Goal: Find specific page/section: Find specific page/section

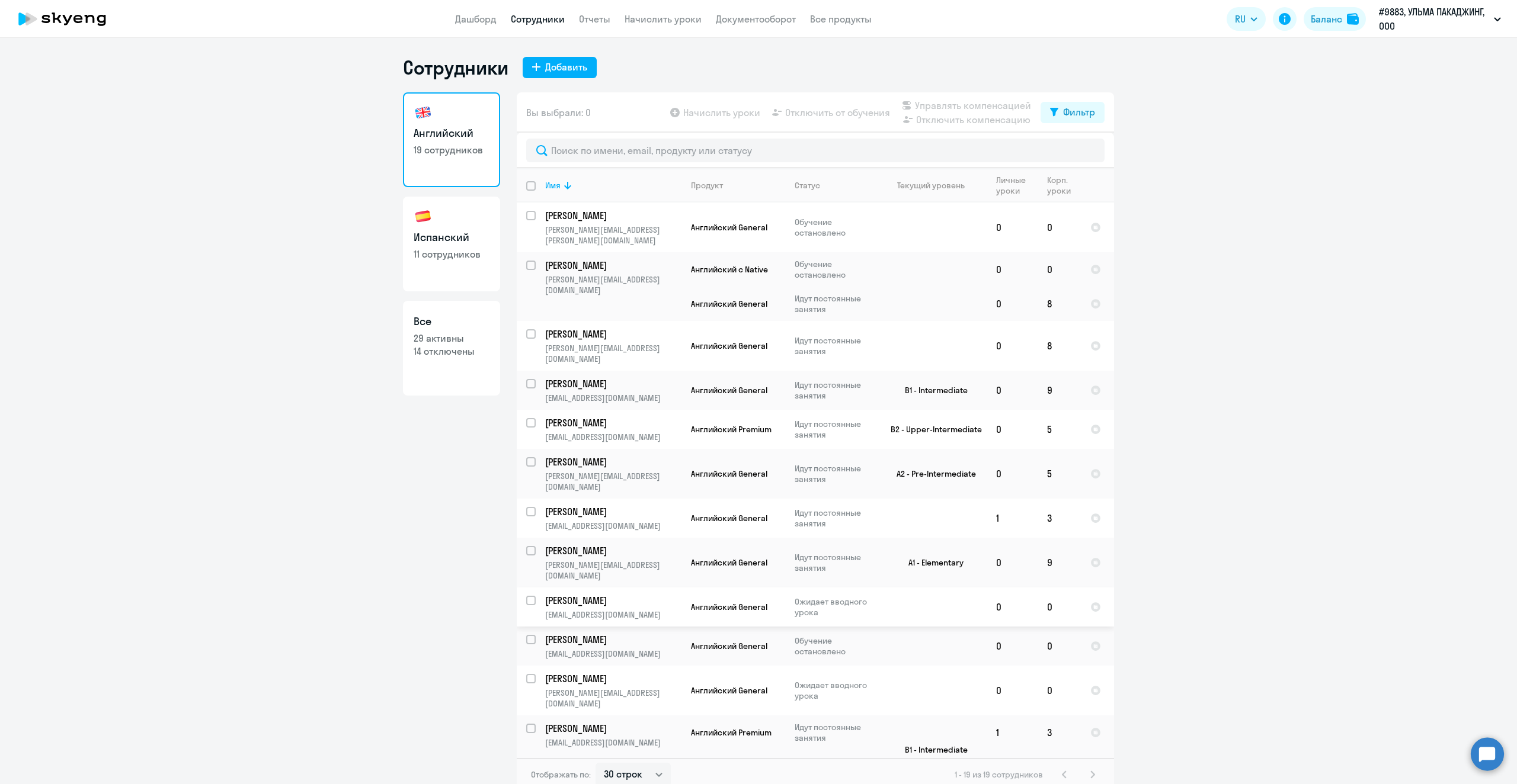
select select "30"
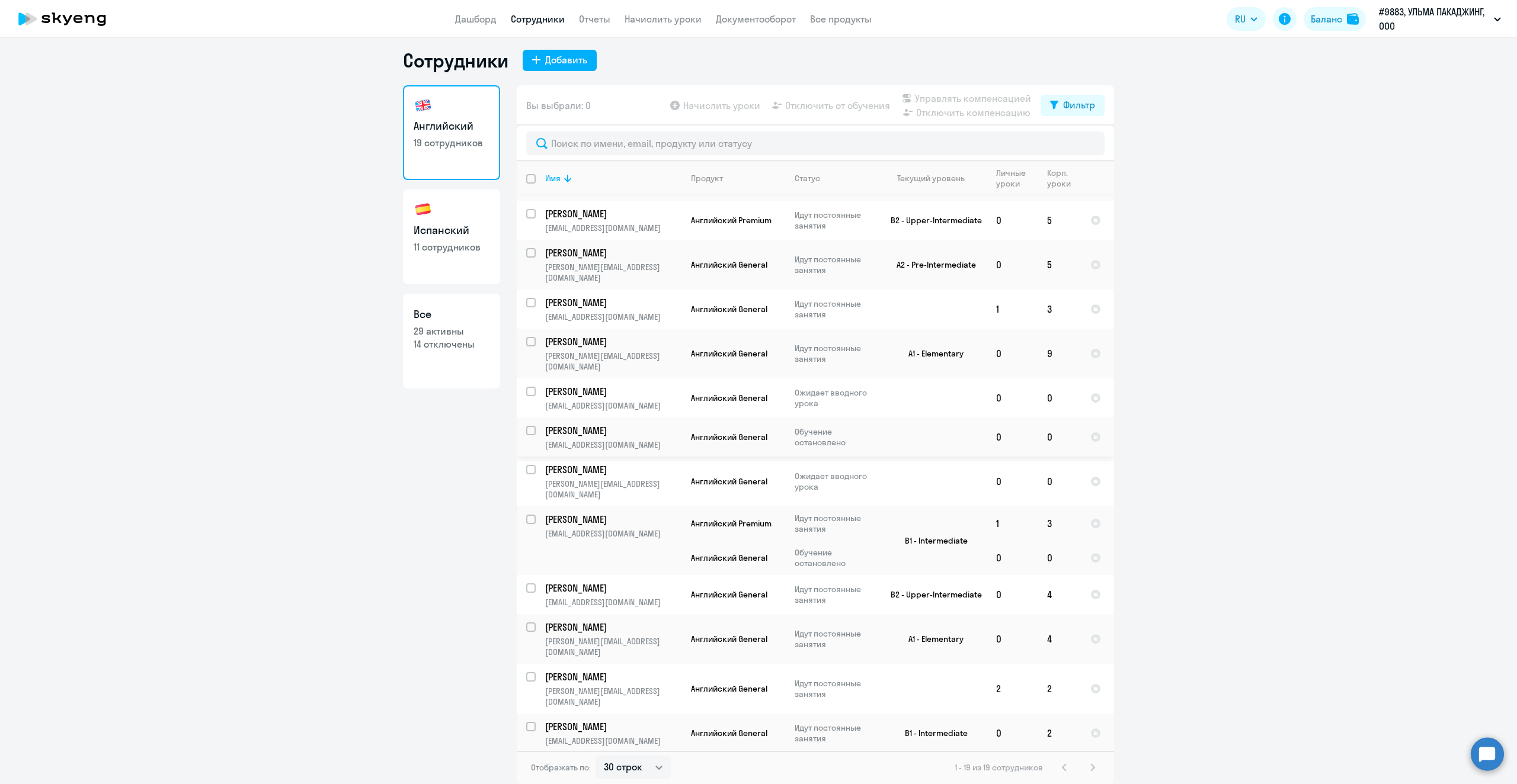
scroll to position [128, 0]
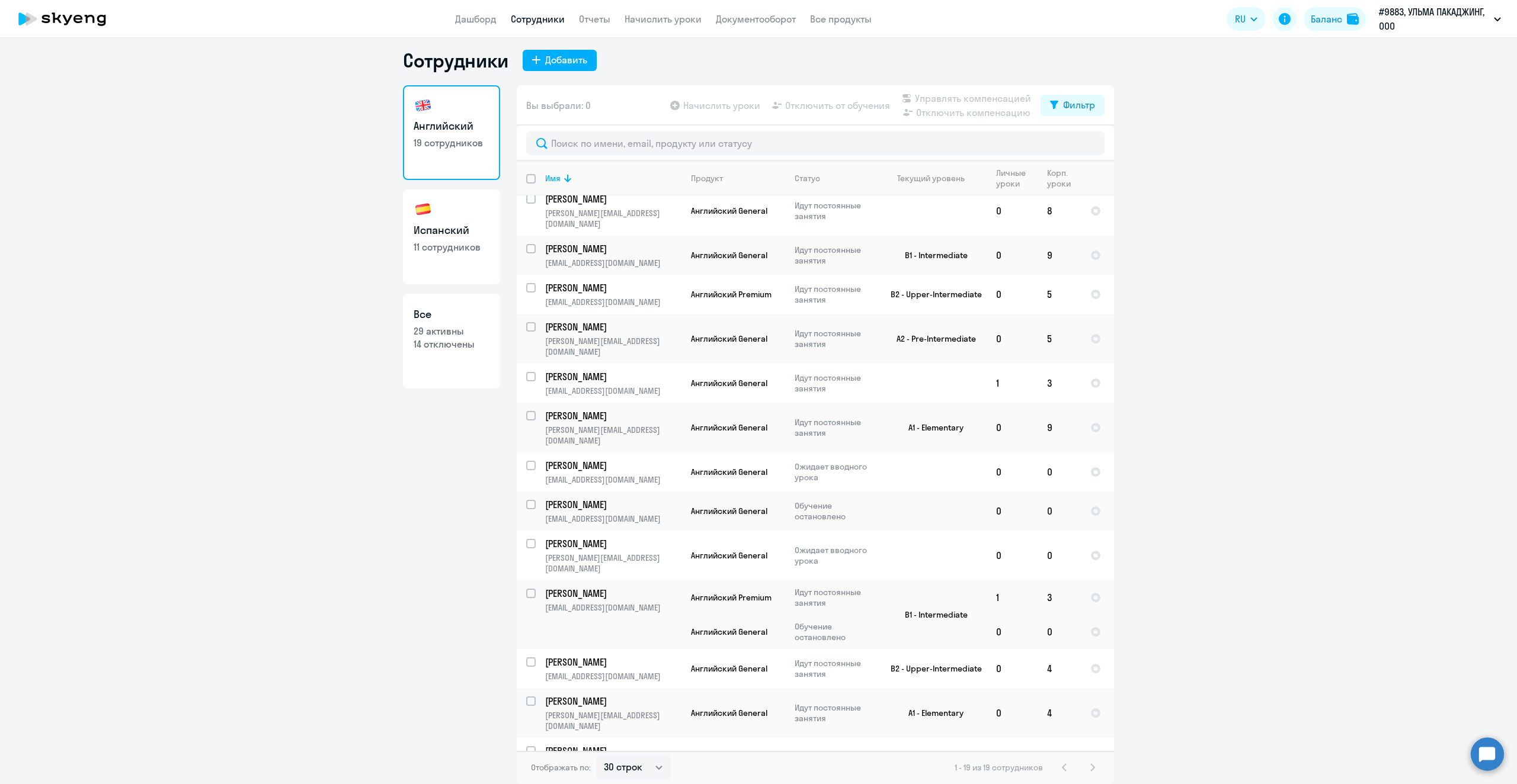
click at [1263, 252] on ng-component "Сотрудники Добавить Английский 19 сотрудников Испанский 11 сотрудников Все 29 а…" at bounding box center [758, 416] width 1517 height 736
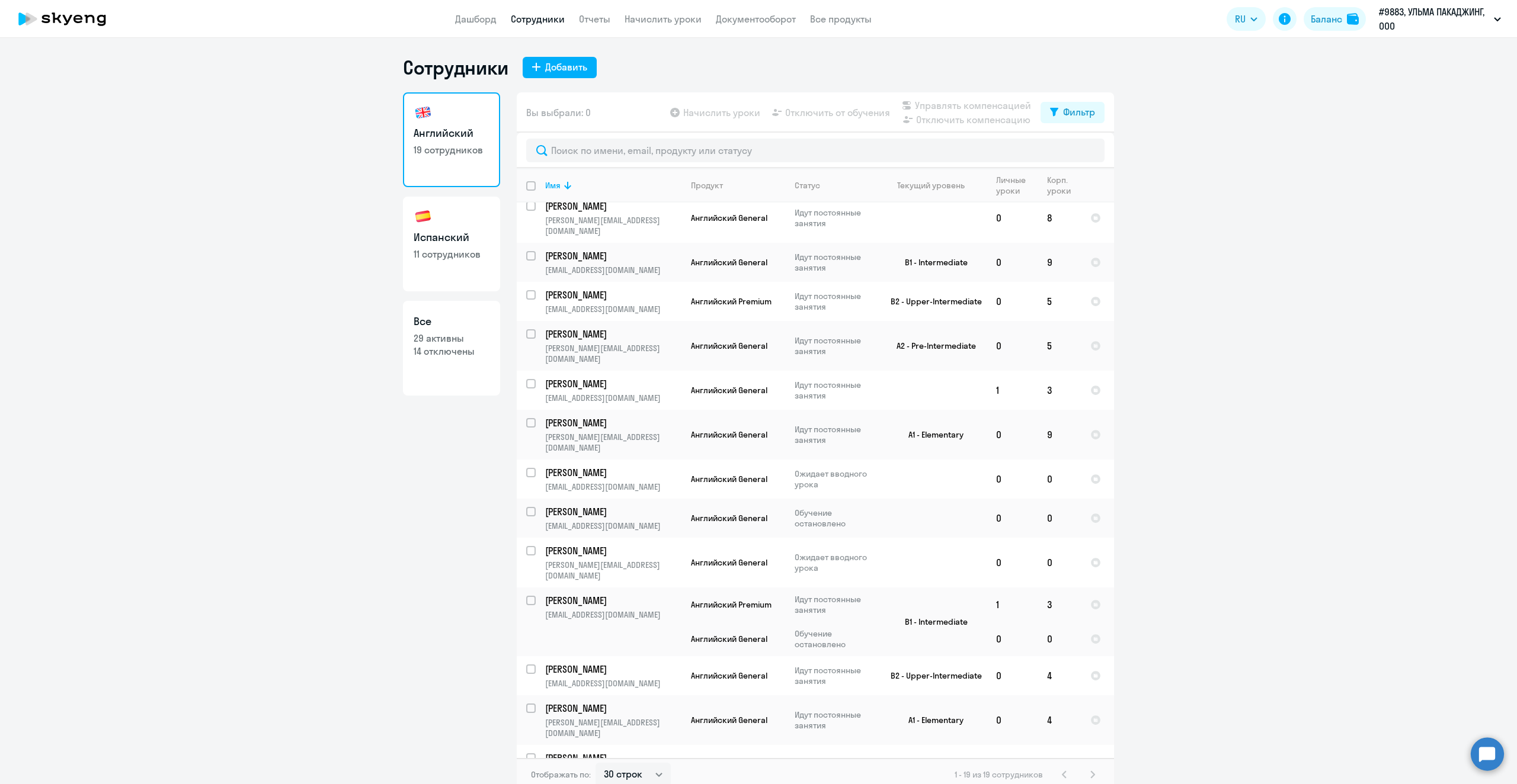
click at [443, 234] on h3 "Испанский" at bounding box center [451, 237] width 76 height 15
select select "30"
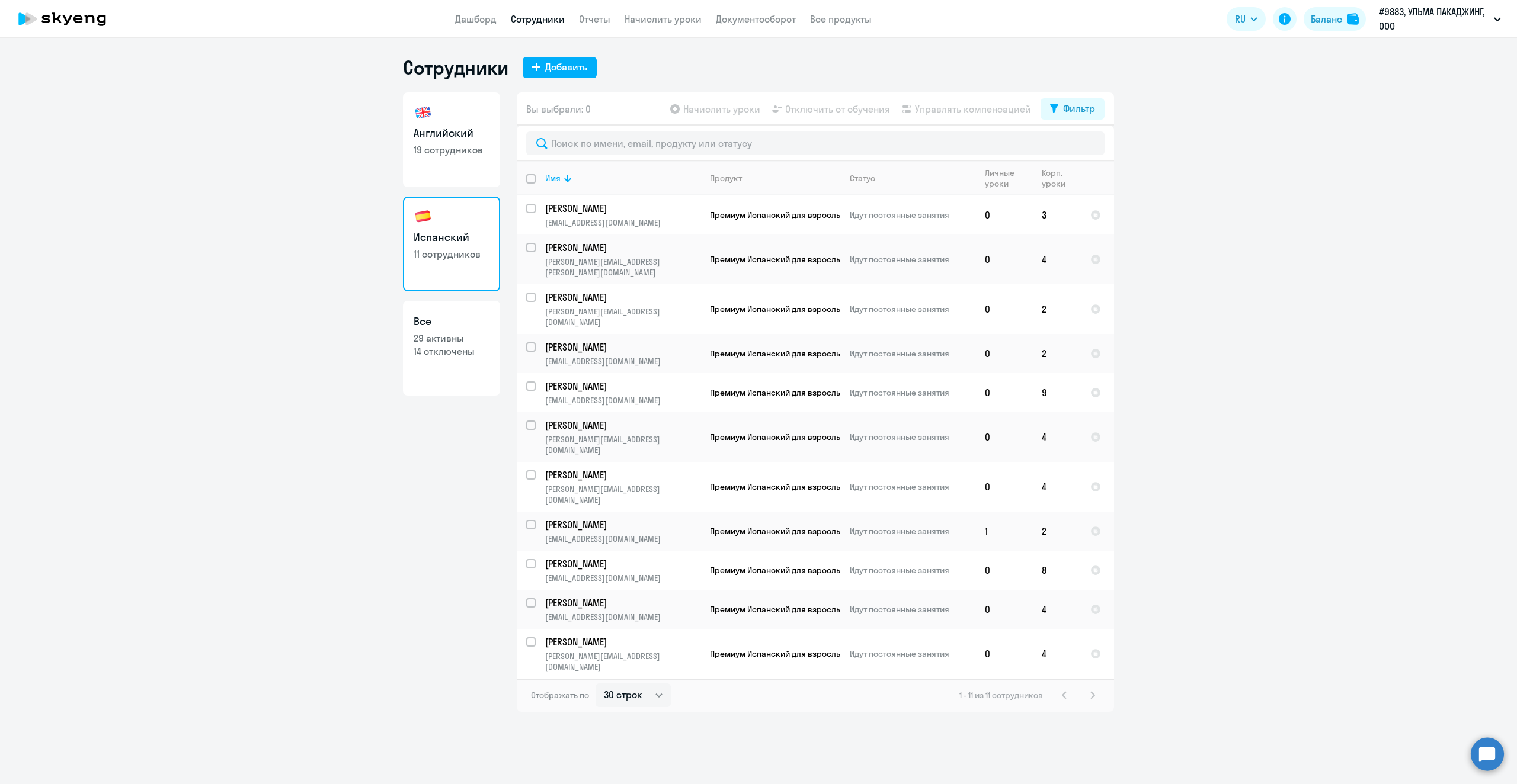
click at [432, 145] on p "19 сотрудников" at bounding box center [451, 150] width 76 height 13
select select "30"
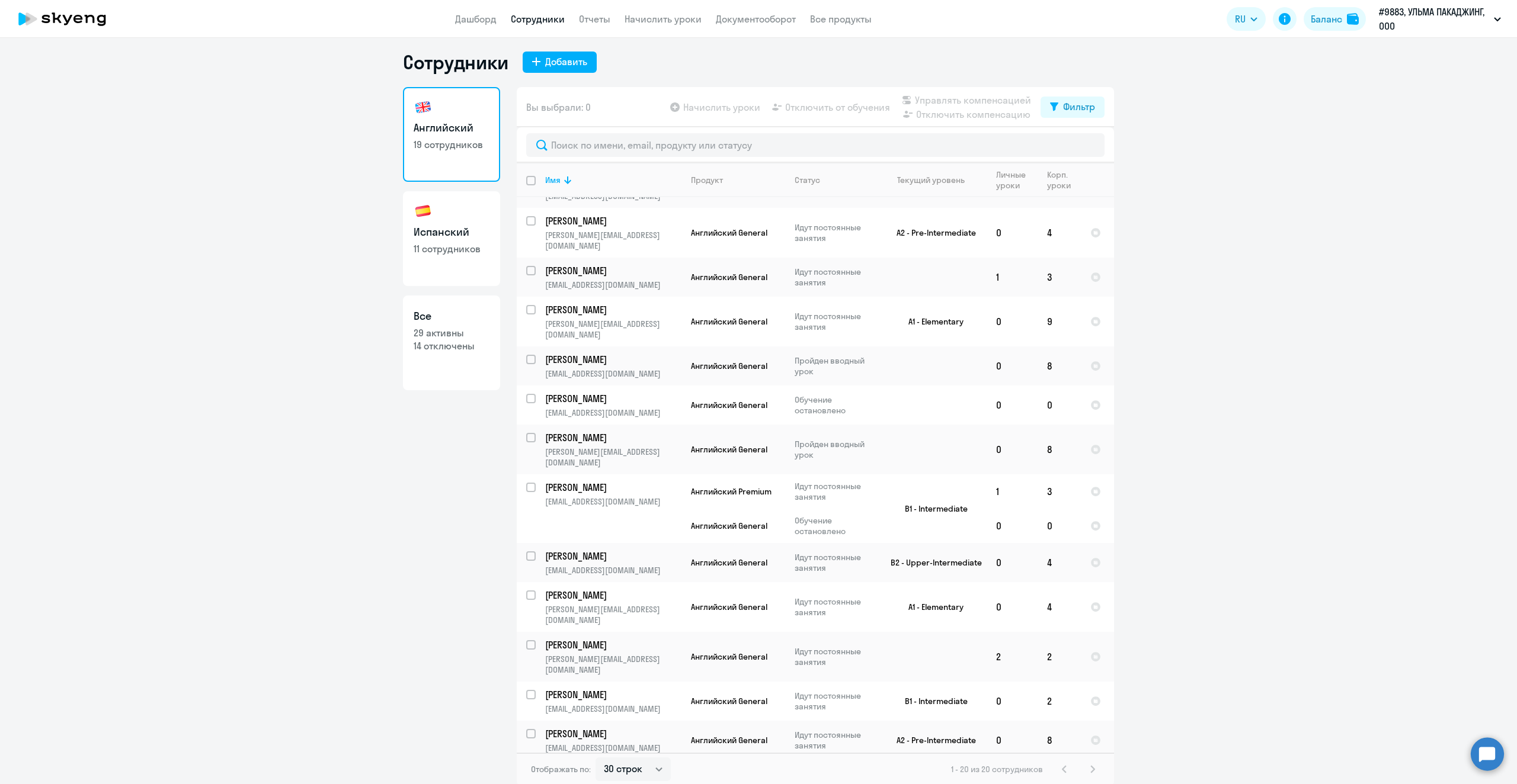
scroll to position [7, 0]
click at [1091, 769] on div "1 - 20 из 20 сотрудников" at bounding box center [1025, 767] width 148 height 14
click at [1086, 768] on div "1 - 20 из 20 сотрудников" at bounding box center [1025, 767] width 148 height 14
